Goal: Find specific page/section: Find specific page/section

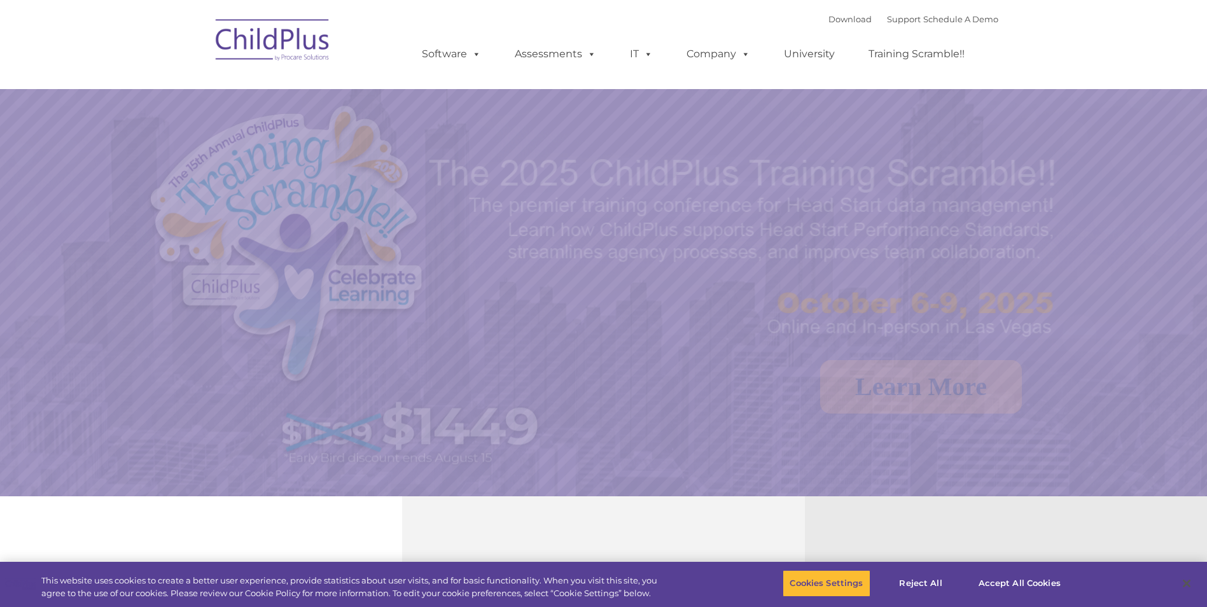
select select "MEDIUM"
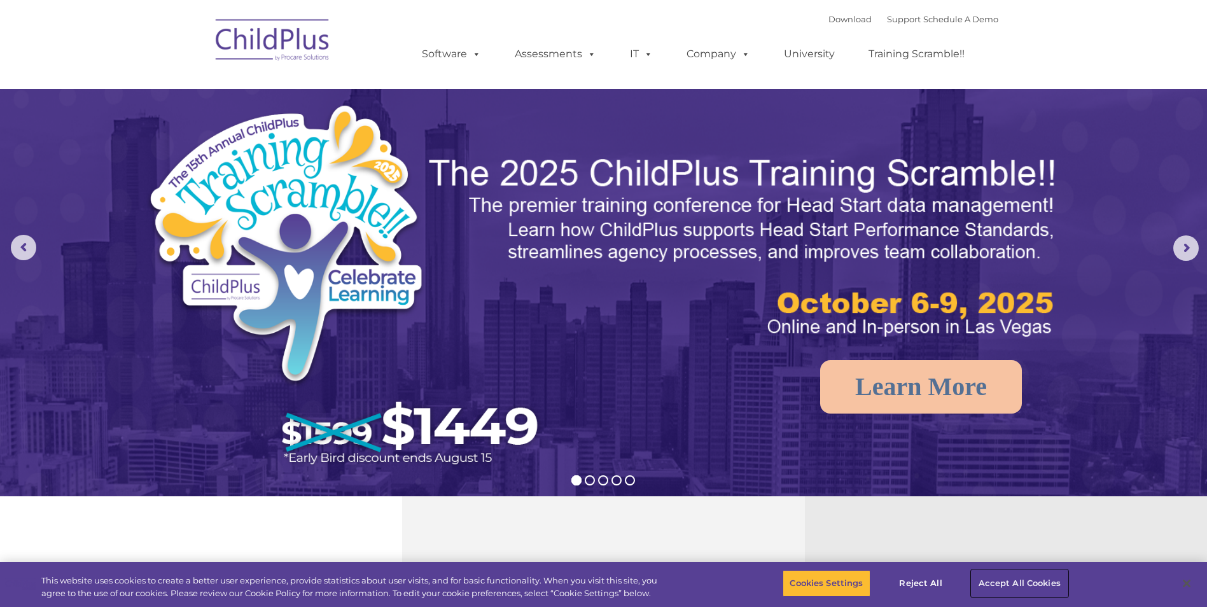
click at [1021, 583] on button "Accept All Cookies" at bounding box center [1020, 583] width 96 height 27
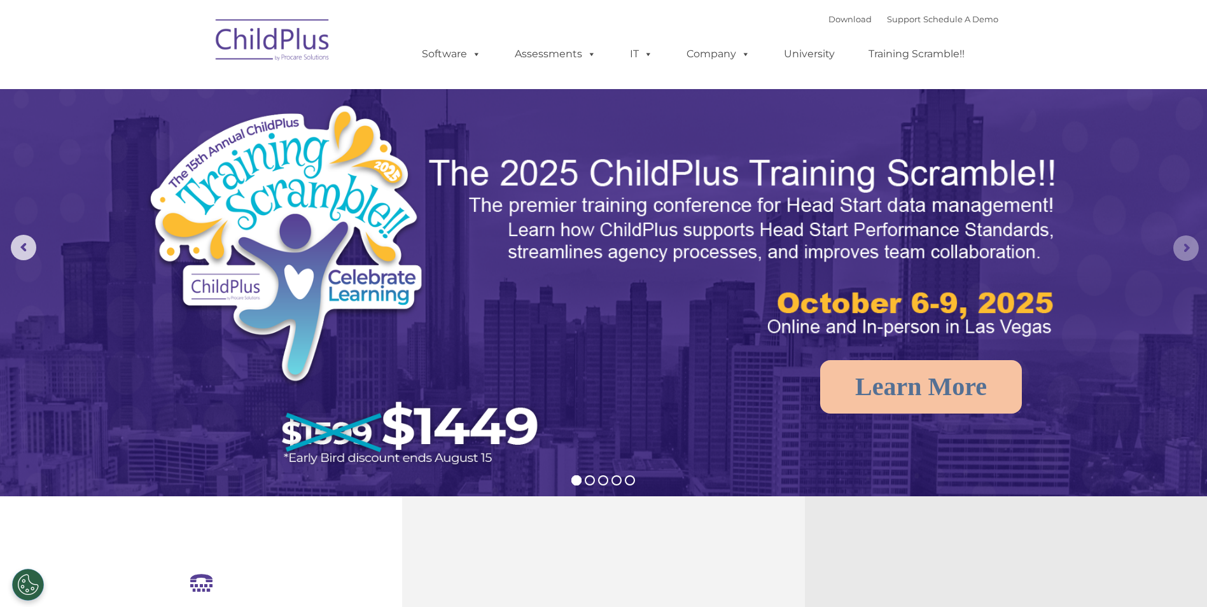
click at [1188, 242] on rs-arrow at bounding box center [1185, 247] width 25 height 25
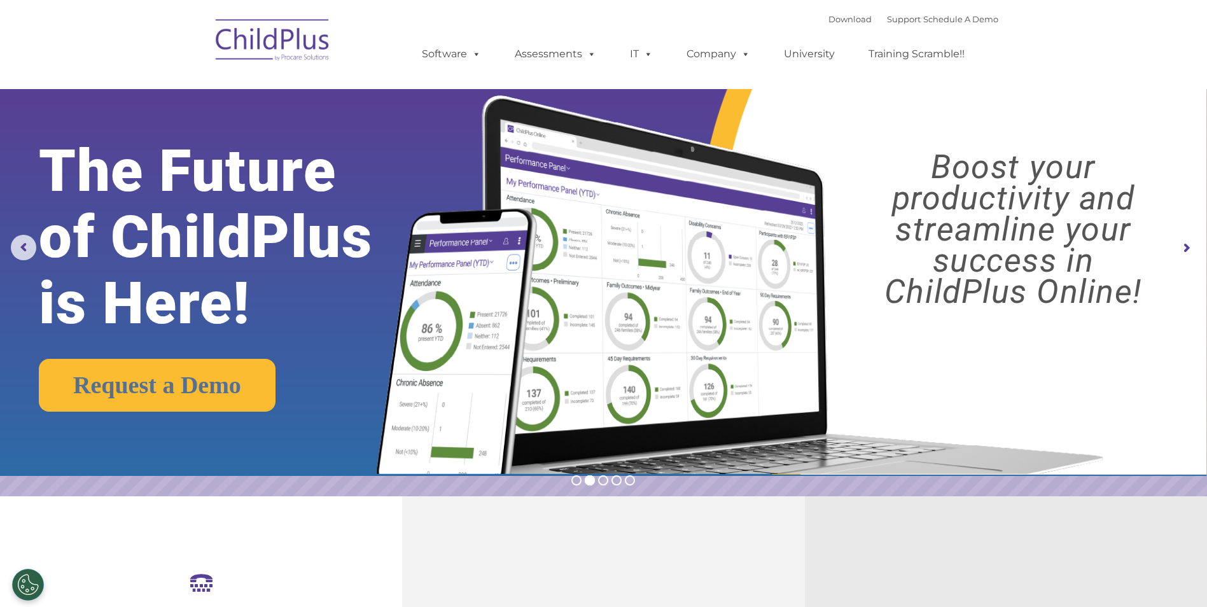
click at [1186, 246] on rs-arrow at bounding box center [1185, 247] width 25 height 25
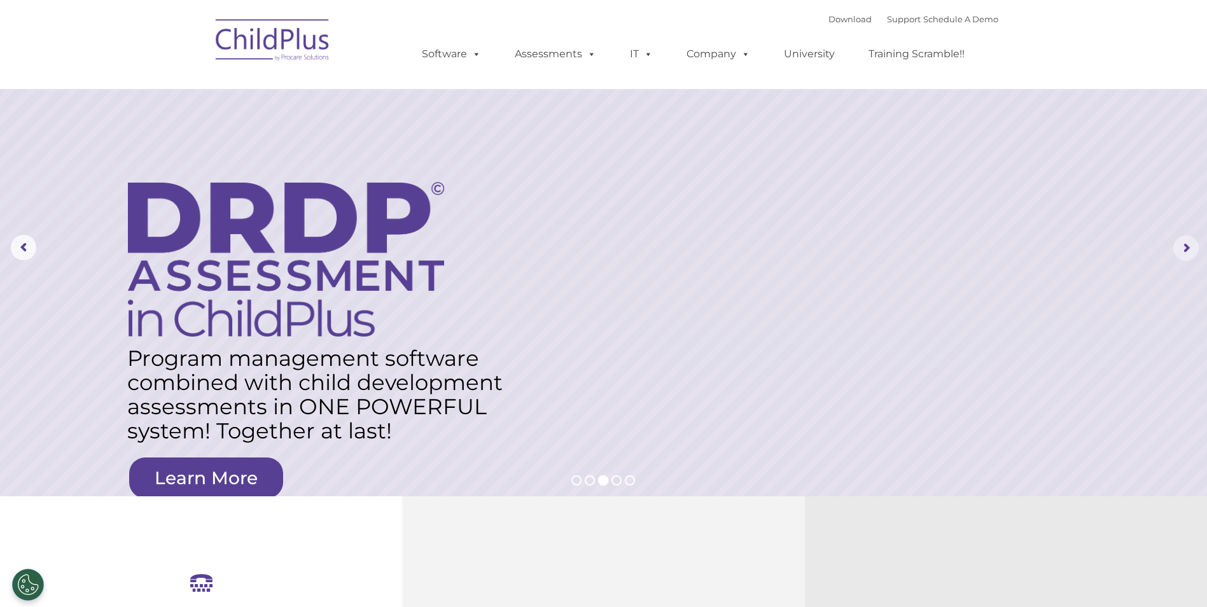
click at [1186, 246] on rs-arrow at bounding box center [1185, 247] width 25 height 25
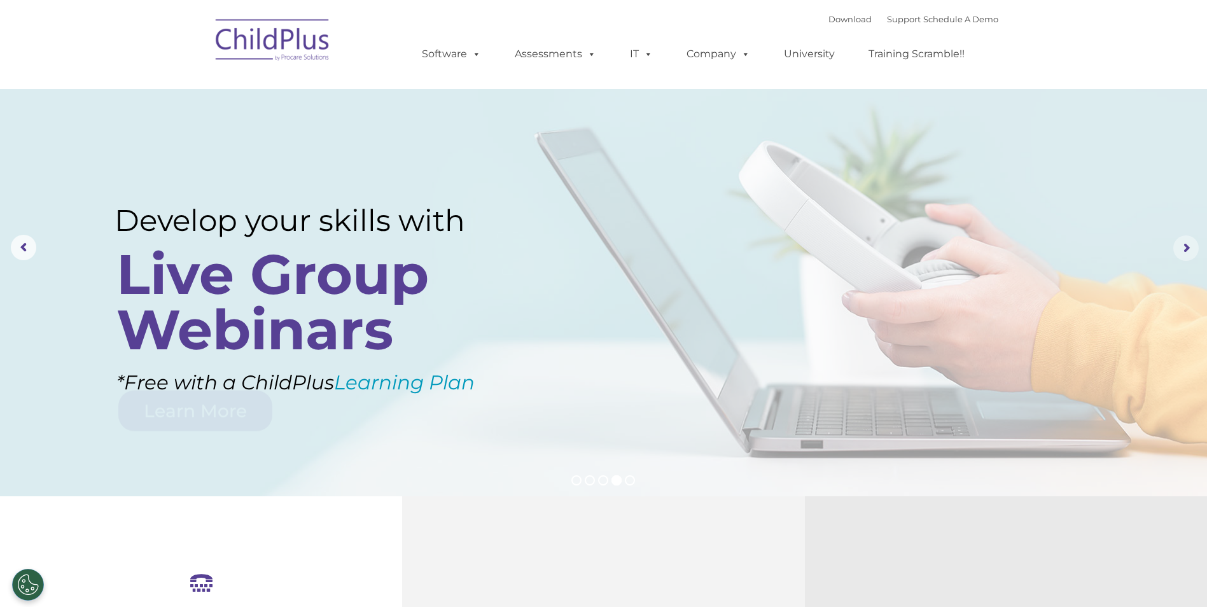
click at [1186, 246] on rs-arrow at bounding box center [1185, 247] width 25 height 25
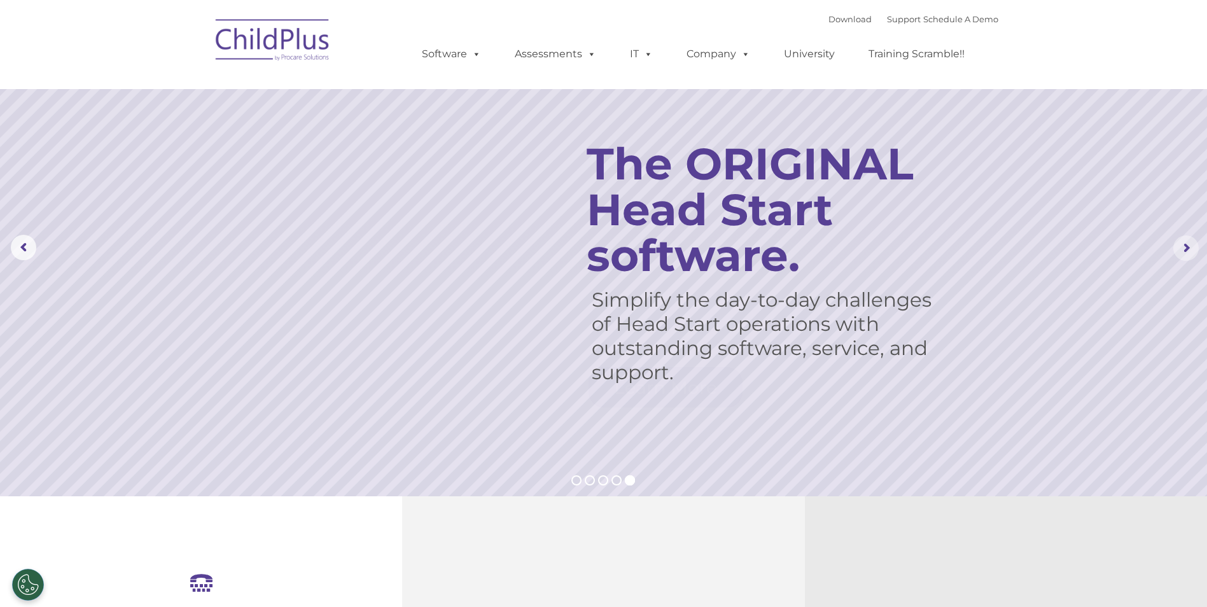
click at [1186, 246] on rs-arrow at bounding box center [1185, 247] width 25 height 25
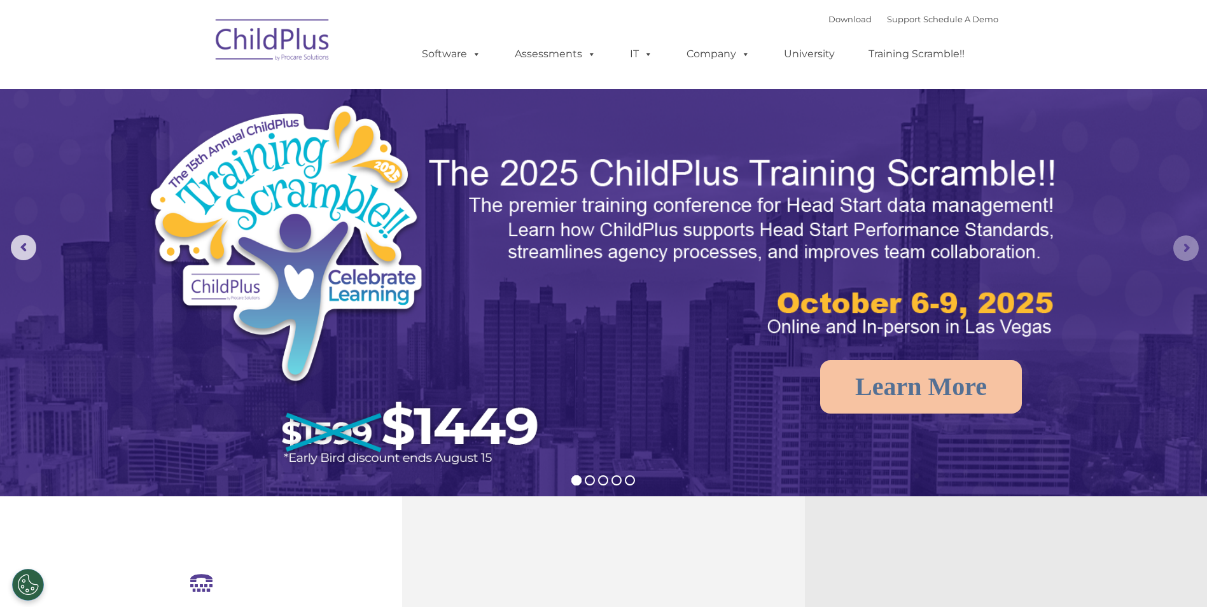
click at [1186, 246] on rs-arrow at bounding box center [1185, 247] width 25 height 25
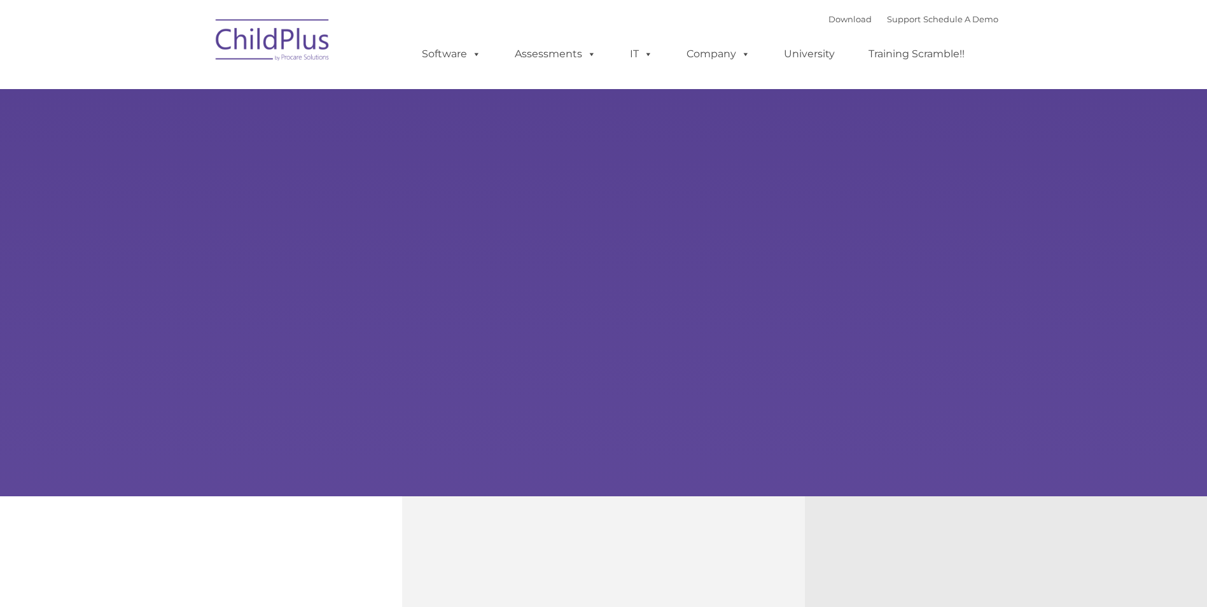
select select "MEDIUM"
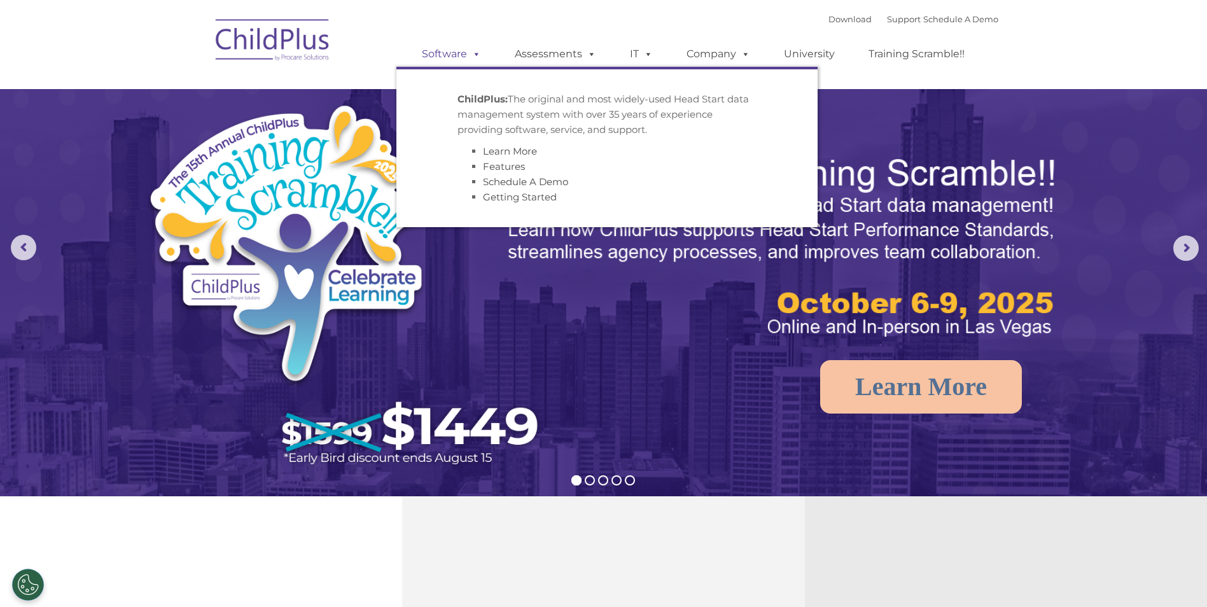
click at [449, 57] on link "Software" at bounding box center [451, 53] width 85 height 25
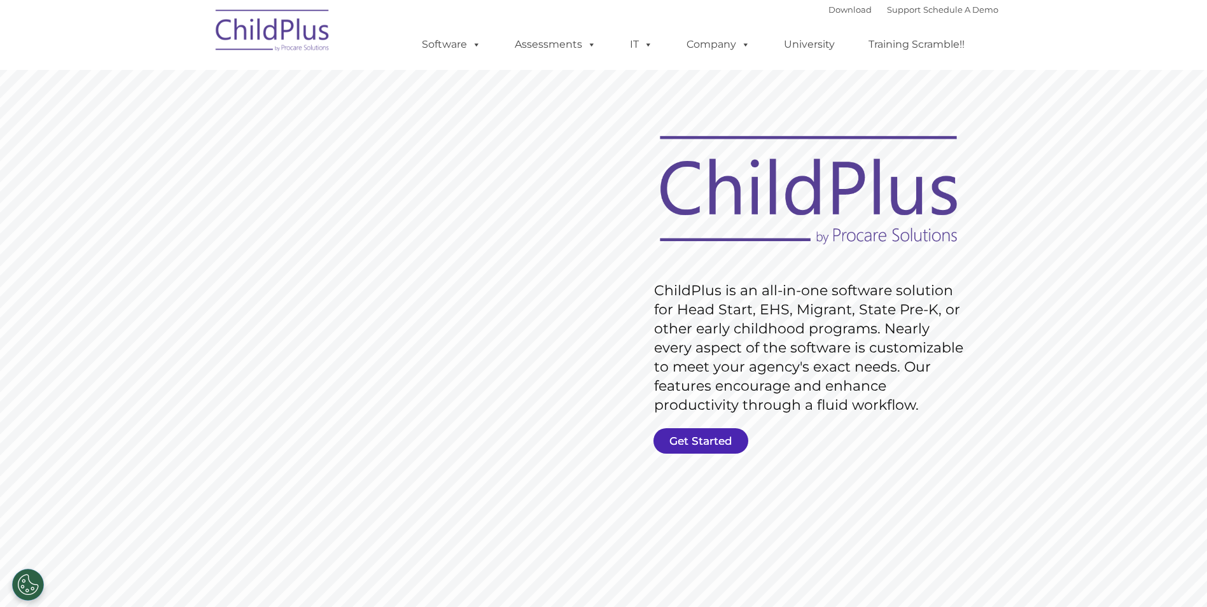
click at [706, 439] on link "Get Started" at bounding box center [701, 440] width 95 height 25
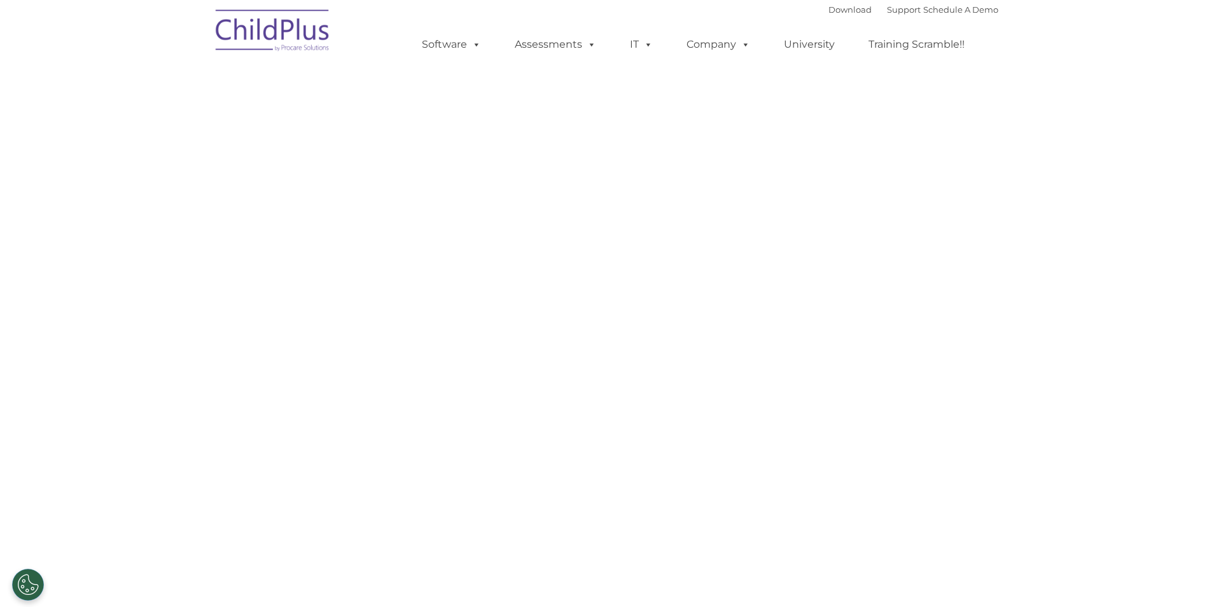
select select "MEDIUM"
